Goal: Transaction & Acquisition: Purchase product/service

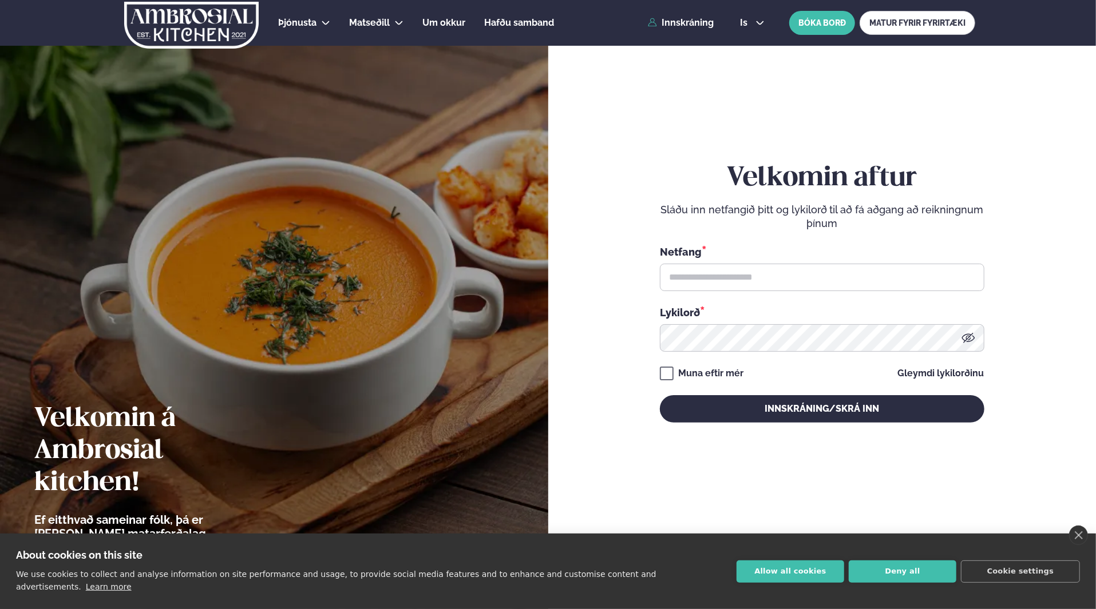
click at [752, 257] on div "Netfang *" at bounding box center [822, 251] width 324 height 15
click at [756, 274] on input "text" at bounding box center [822, 277] width 324 height 27
type input "**********"
click at [727, 356] on div "**********" at bounding box center [822, 292] width 324 height 260
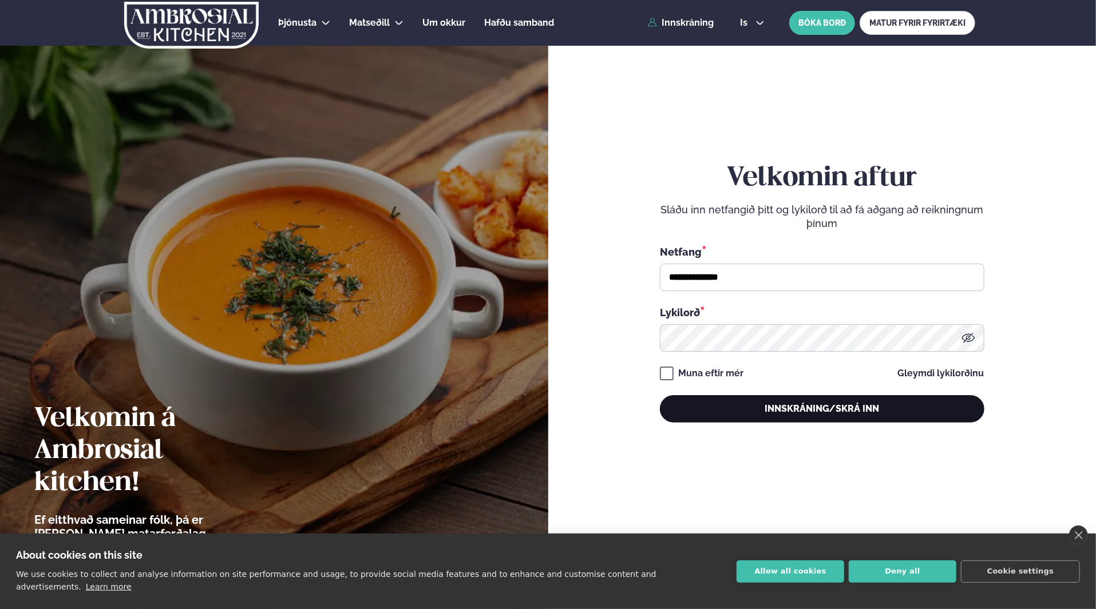
click at [801, 405] on button "Innskráning/Skrá inn" at bounding box center [822, 408] width 324 height 27
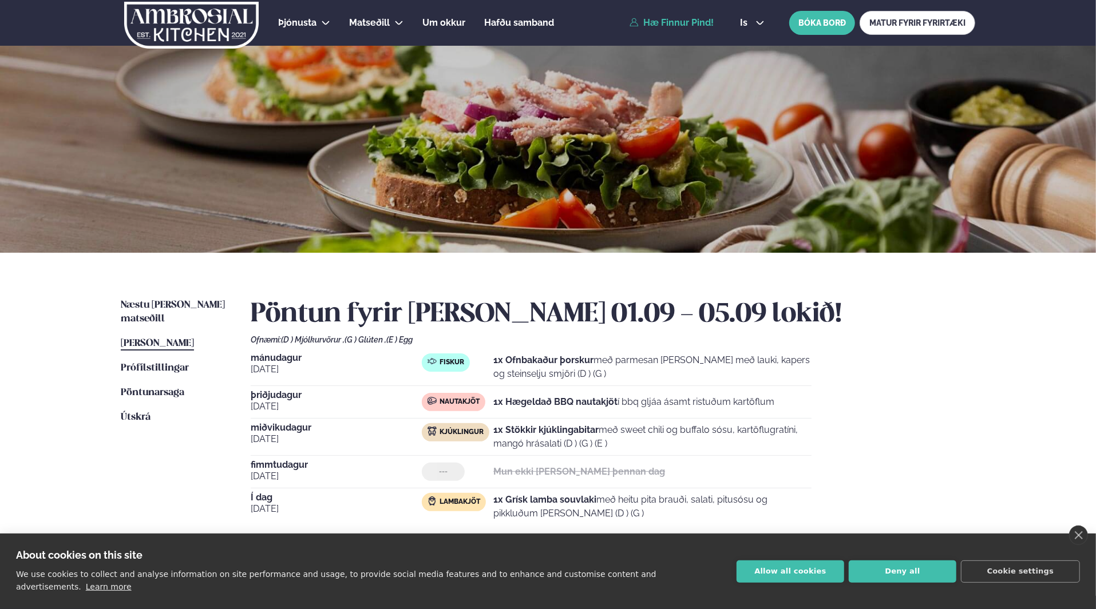
click at [132, 312] on ul "Næstu [PERSON_NAME] matseðill Næsta vika [PERSON_NAME] matseðill [PERSON_NAME] …" at bounding box center [174, 427] width 107 height 256
click at [145, 309] on span "Næstu [PERSON_NAME] matseðill" at bounding box center [173, 311] width 104 height 23
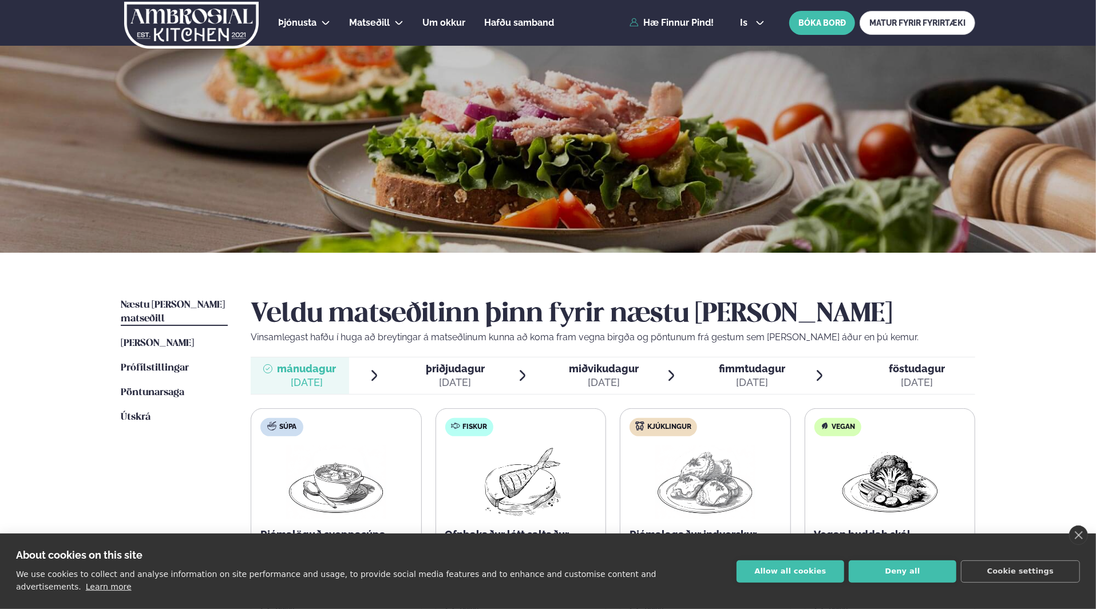
scroll to position [177, 0]
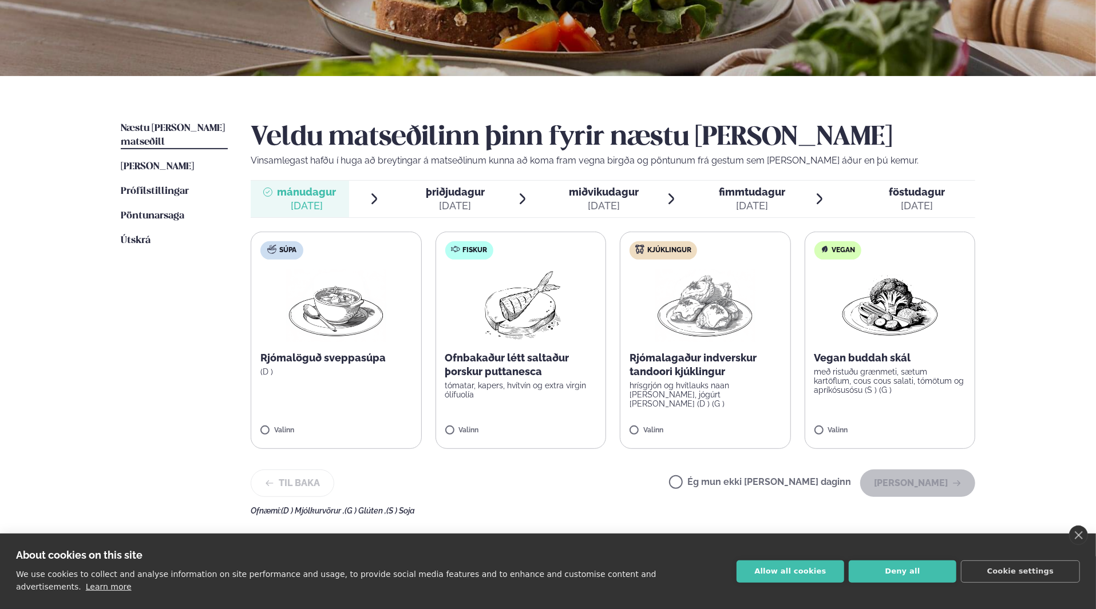
click at [716, 323] on img at bounding box center [705, 305] width 101 height 73
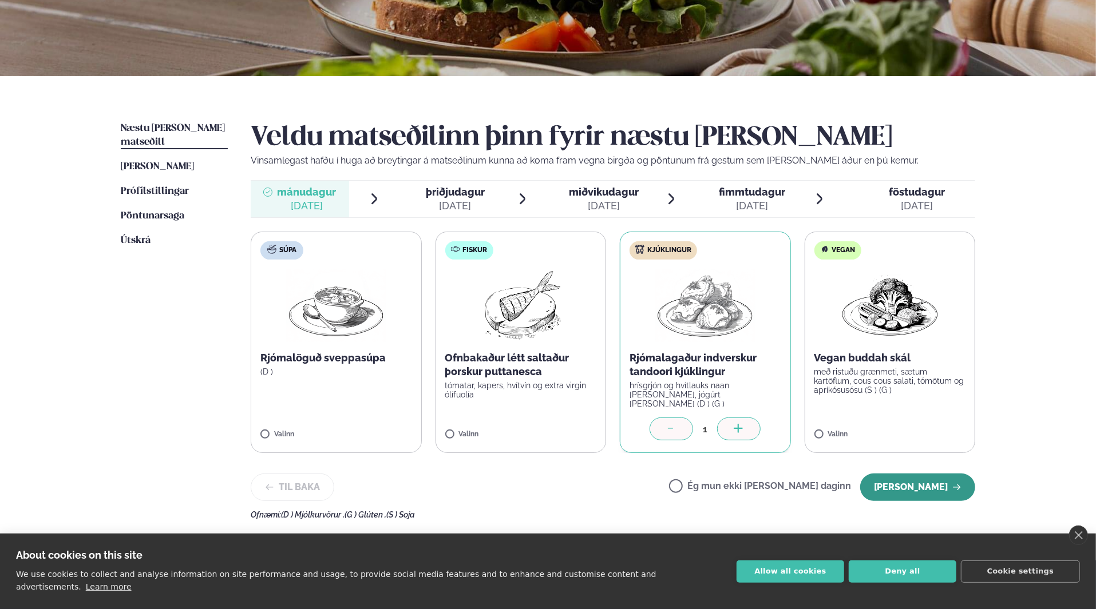
click at [942, 489] on button "[PERSON_NAME]" at bounding box center [917, 487] width 115 height 27
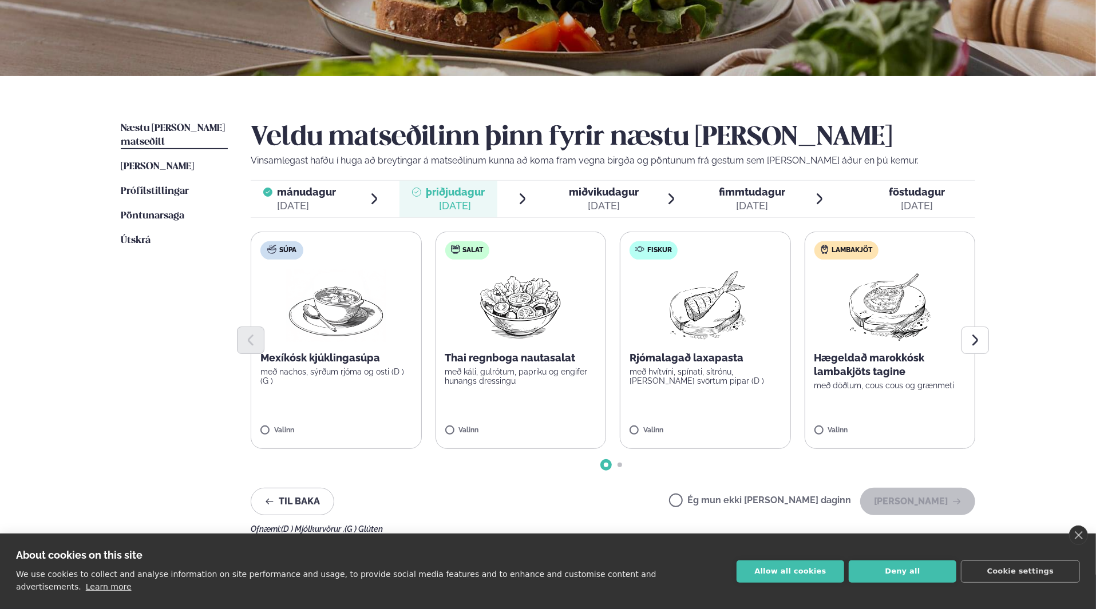
click at [487, 345] on div at bounding box center [613, 340] width 724 height 27
click at [464, 425] on label "Salat Thai regnboga nautasalat með káli, gulrótum, papriku og engifer hunangs d…" at bounding box center [520, 340] width 171 height 217
click at [493, 424] on div at bounding box center [486, 425] width 43 height 23
click at [932, 502] on button "[PERSON_NAME]" at bounding box center [917, 501] width 115 height 27
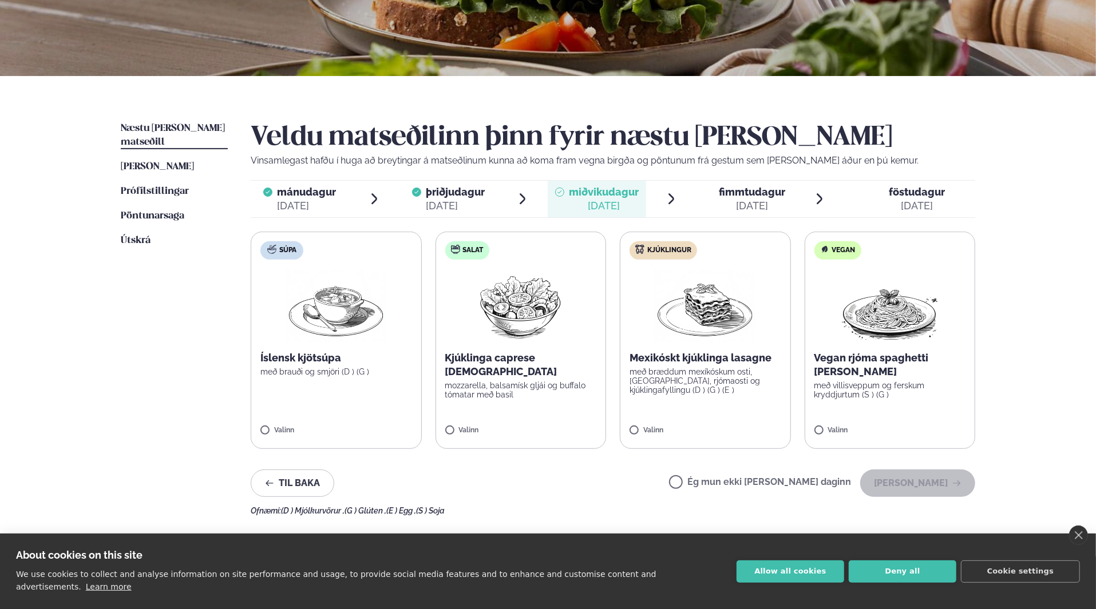
click at [673, 301] on img at bounding box center [705, 305] width 101 height 73
click at [930, 489] on button "[PERSON_NAME]" at bounding box center [917, 483] width 115 height 27
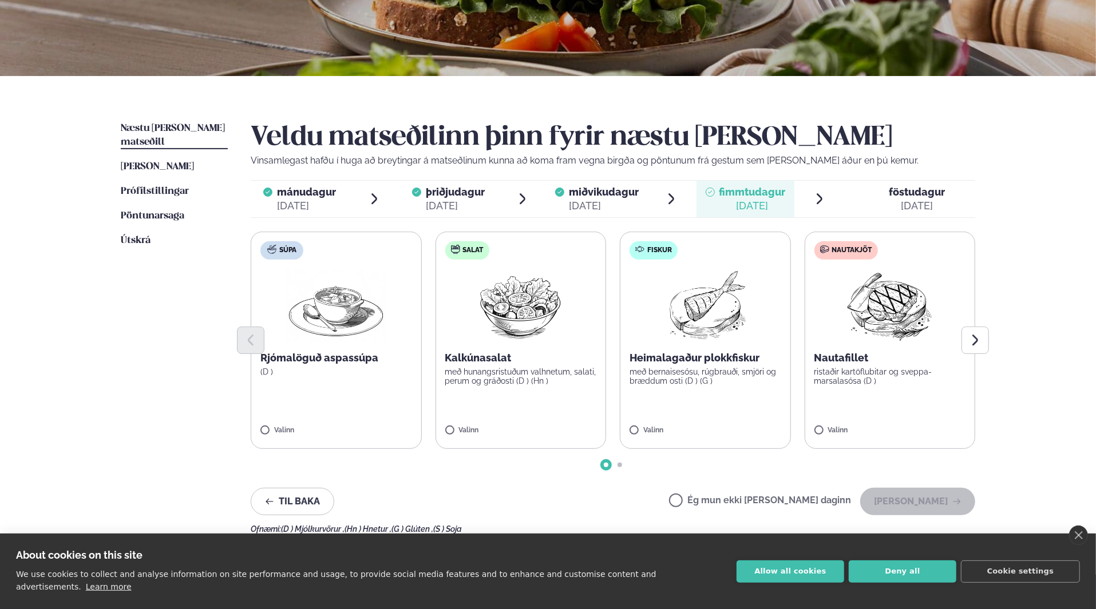
click at [843, 289] on img at bounding box center [889, 305] width 101 height 73
click at [922, 501] on button "[PERSON_NAME]" at bounding box center [917, 501] width 115 height 27
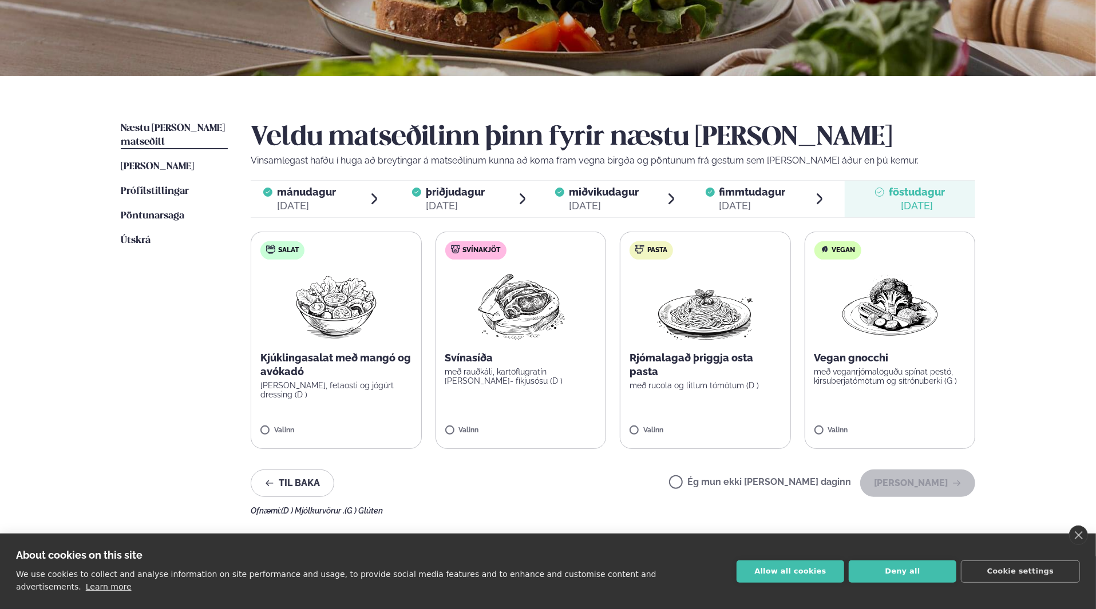
click at [527, 326] on img at bounding box center [520, 305] width 101 height 73
click at [922, 482] on button "[PERSON_NAME]" at bounding box center [917, 483] width 115 height 27
